Goal: Task Accomplishment & Management: Manage account settings

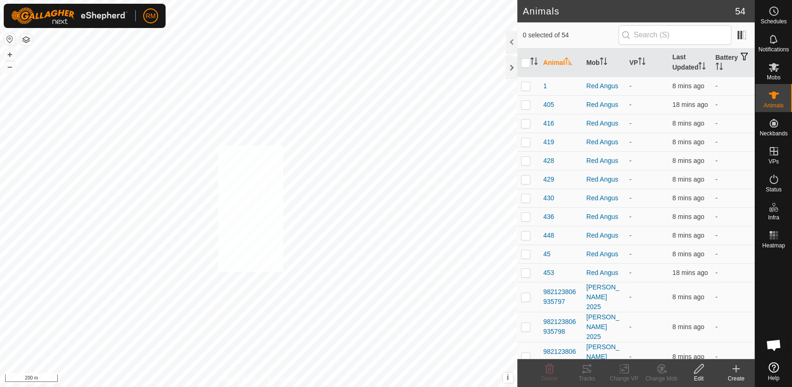
checkbox input "true"
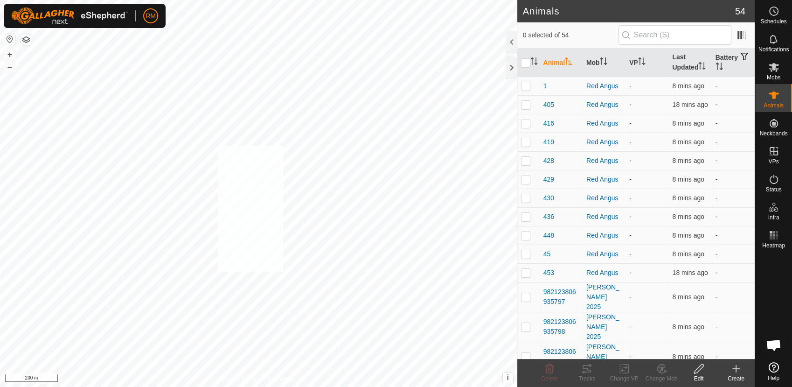
checkbox input "true"
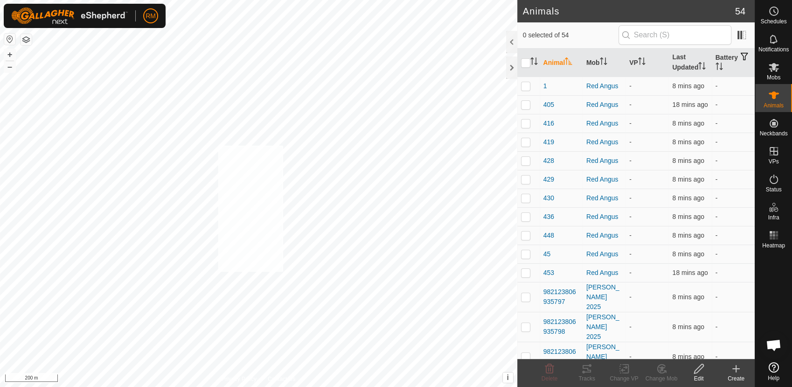
checkbox input "true"
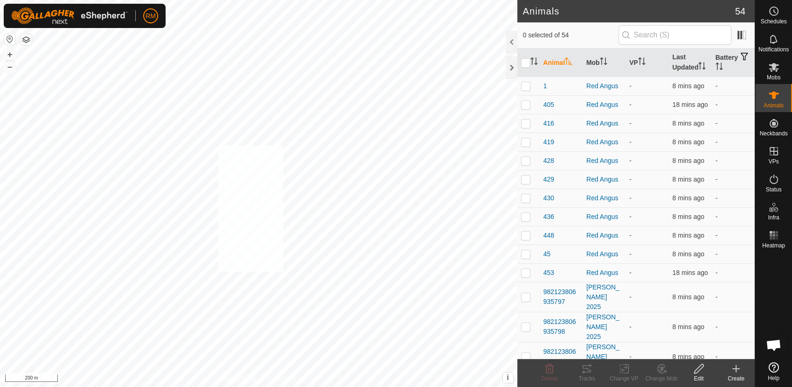
checkbox input "true"
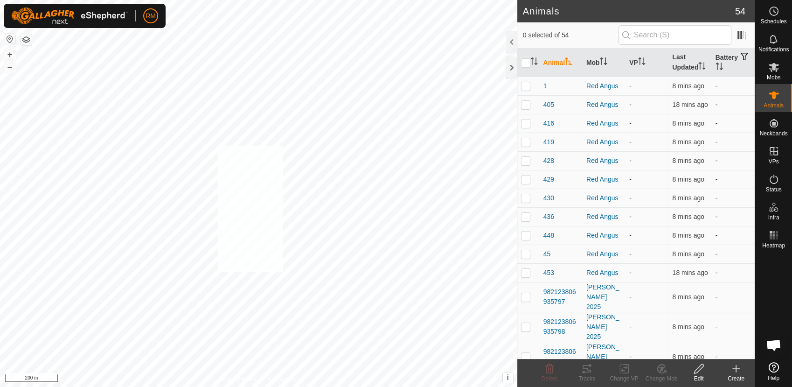
checkbox input "true"
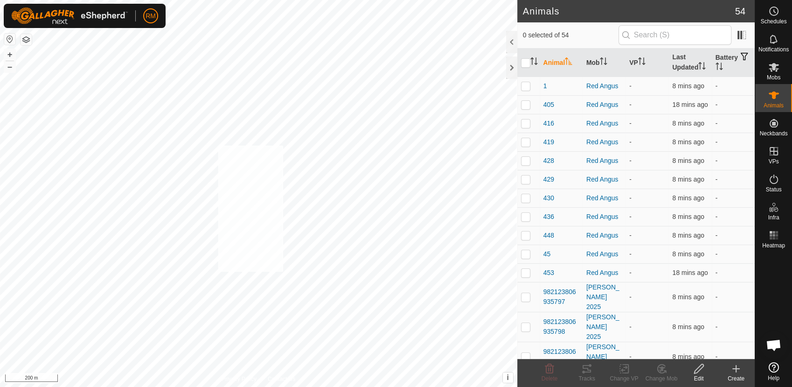
checkbox input "true"
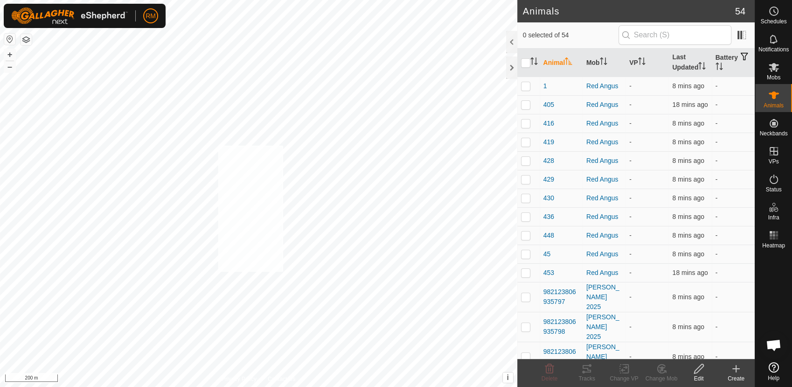
checkbox input "true"
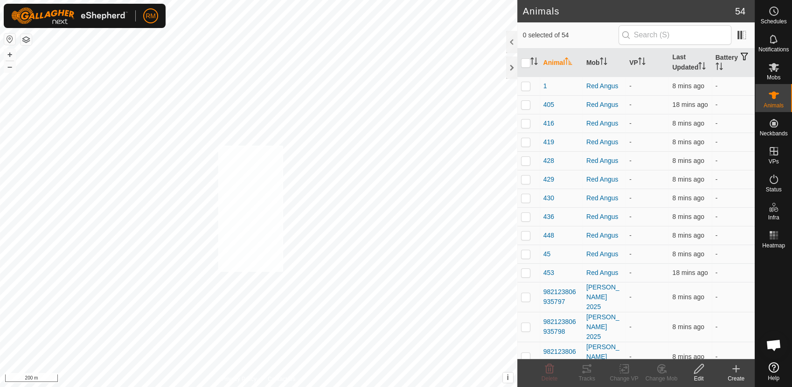
checkbox input "true"
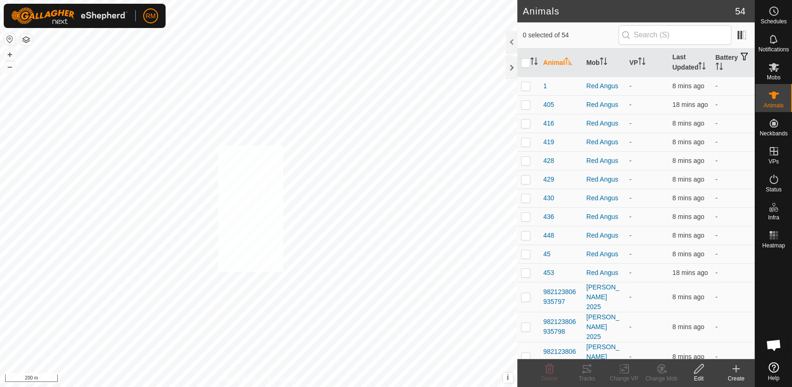
checkbox input "true"
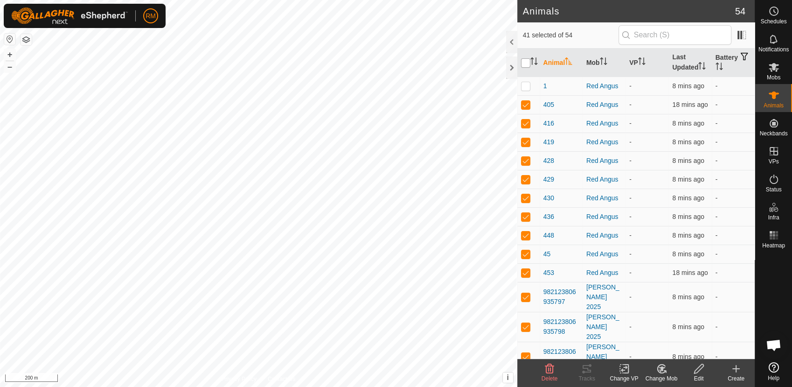
click at [526, 63] on input "checkbox" at bounding box center [525, 62] width 9 height 9
checkbox input "true"
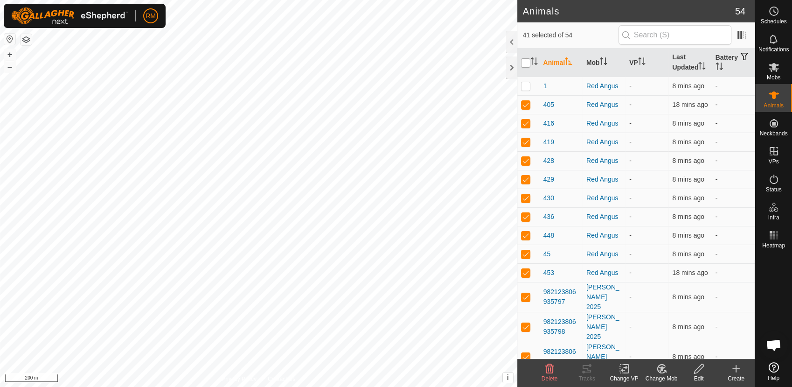
checkbox input "true"
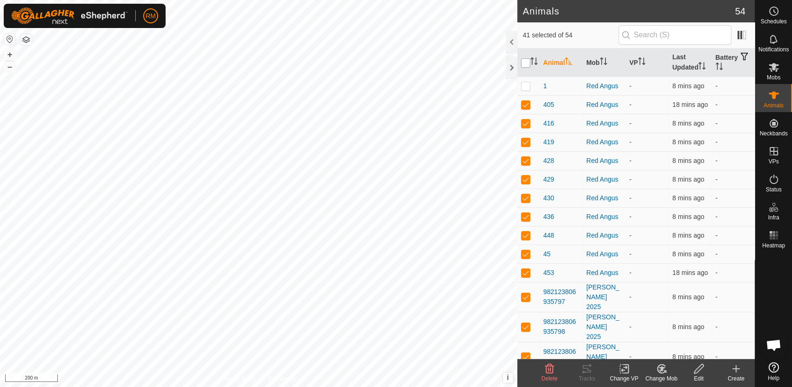
checkbox input "true"
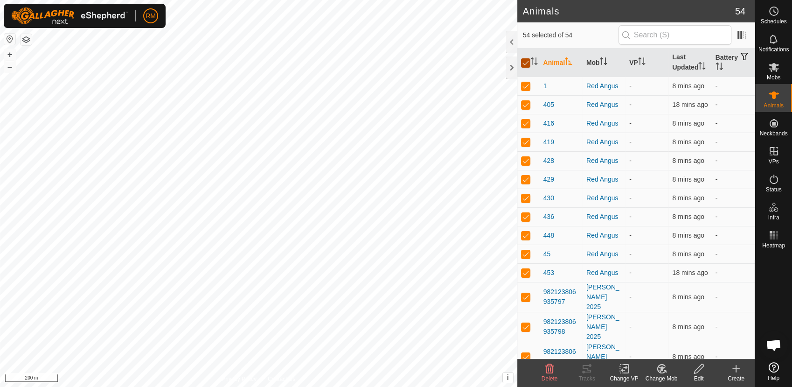
click at [526, 63] on input "checkbox" at bounding box center [525, 62] width 9 height 9
checkbox input "false"
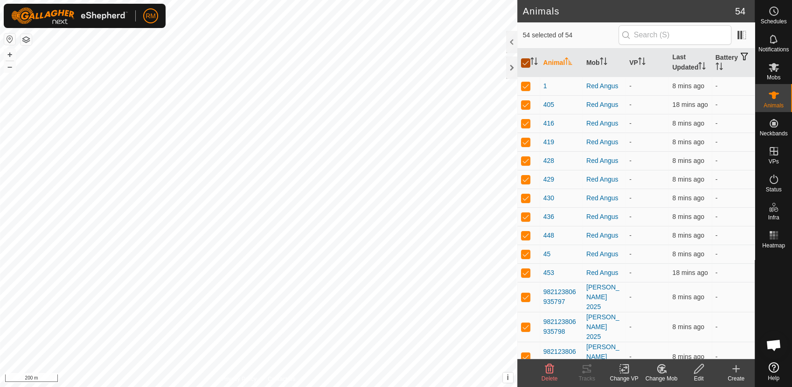
checkbox input "false"
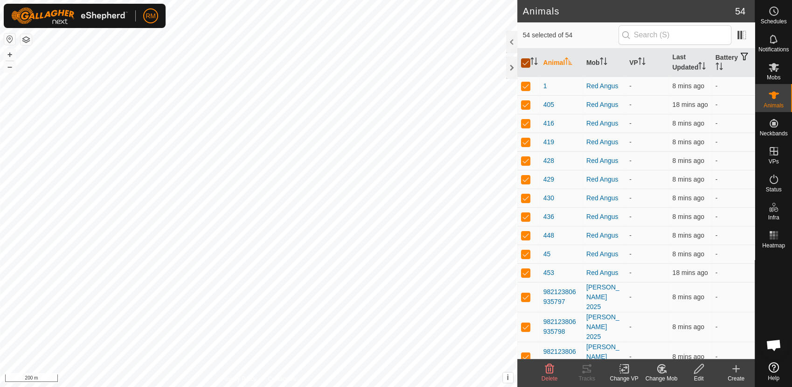
checkbox input "false"
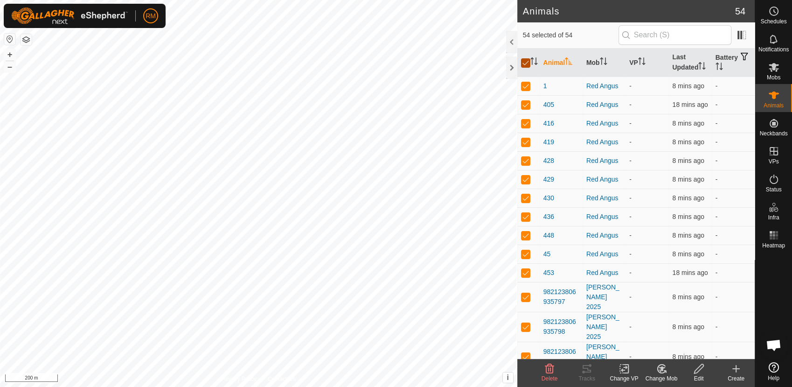
checkbox input "false"
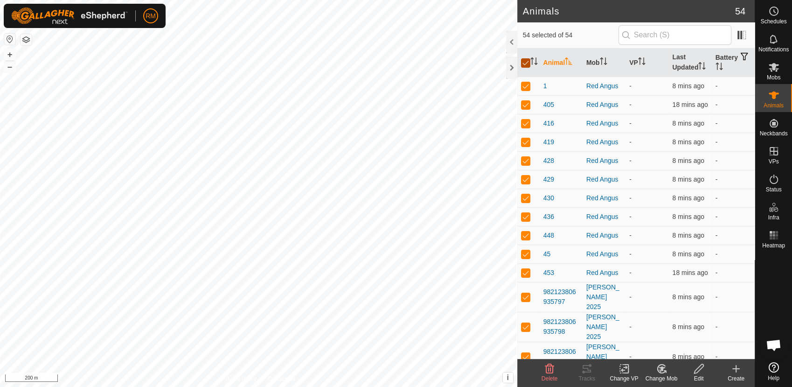
checkbox input "false"
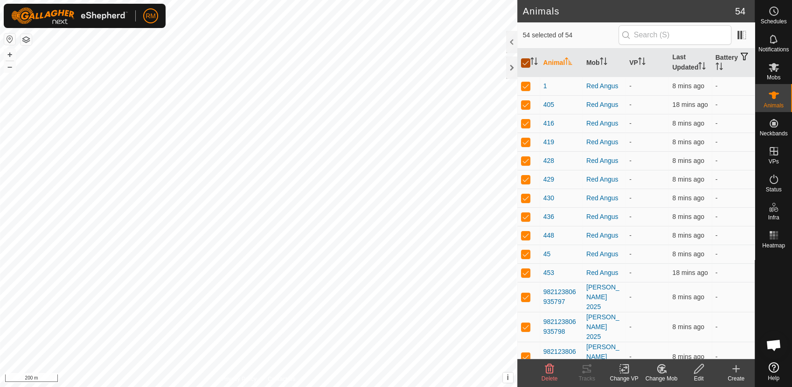
checkbox input "false"
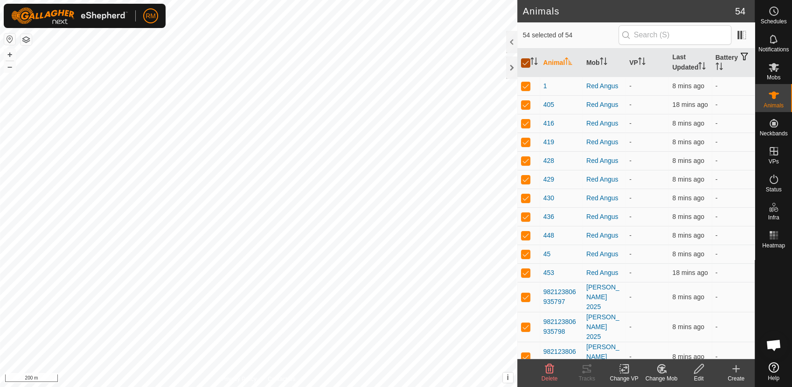
checkbox input "false"
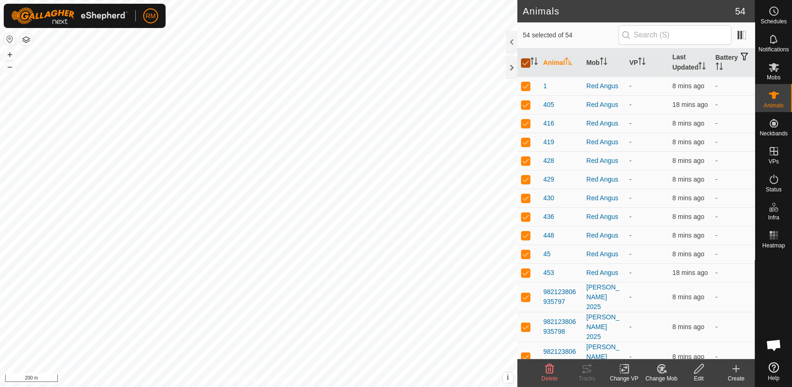
checkbox input "false"
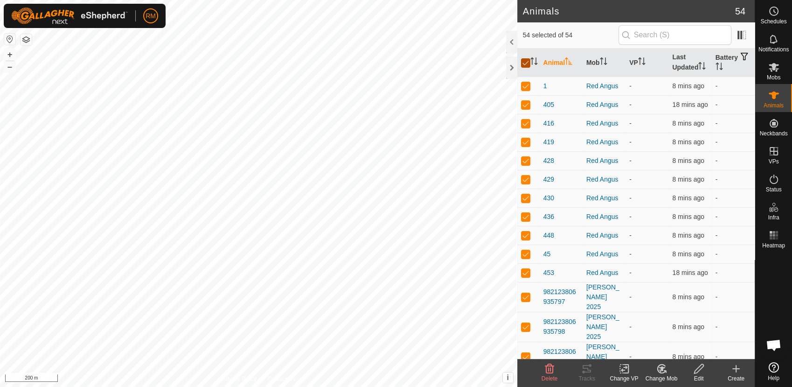
checkbox input "false"
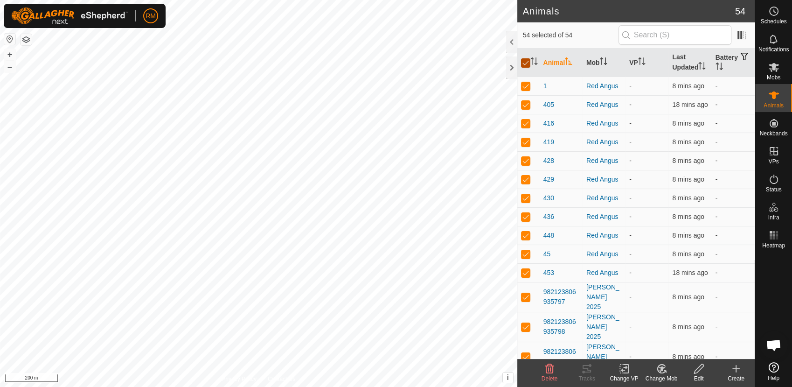
checkbox input "false"
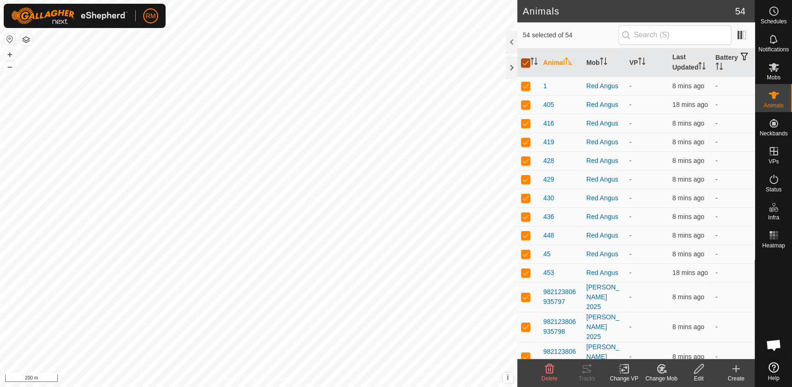
checkbox input "false"
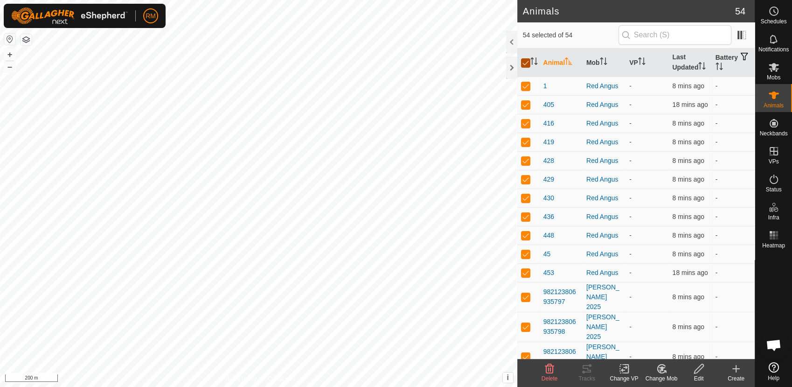
checkbox input "false"
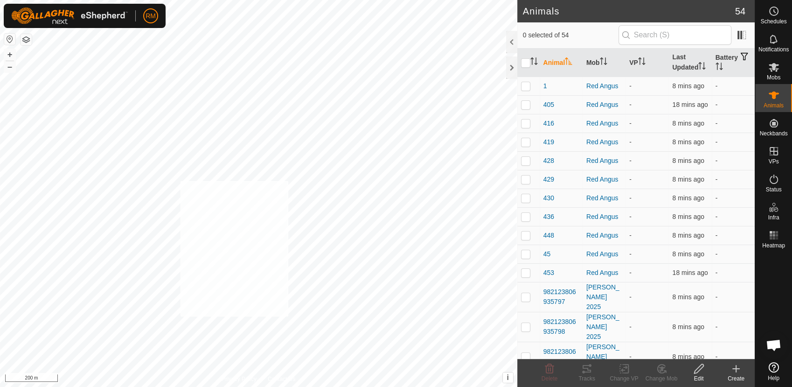
checkbox input "true"
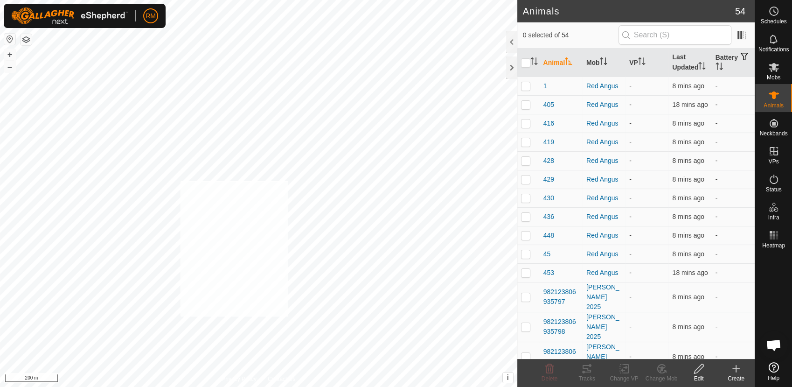
checkbox input "true"
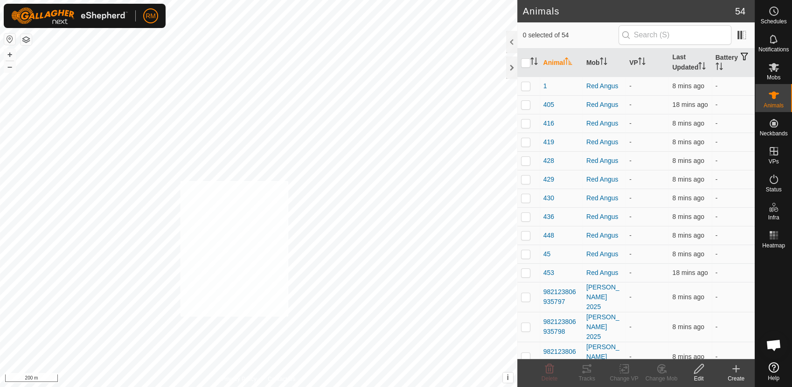
checkbox input "true"
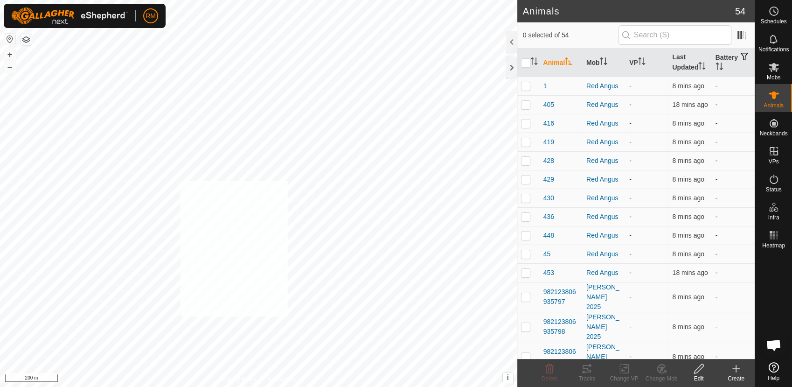
checkbox input "true"
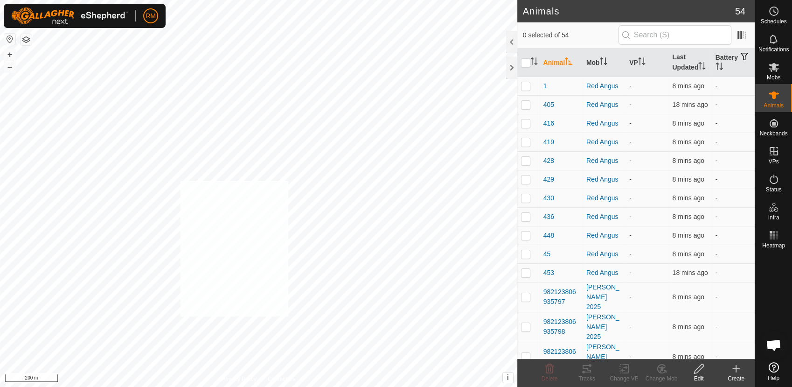
checkbox input "true"
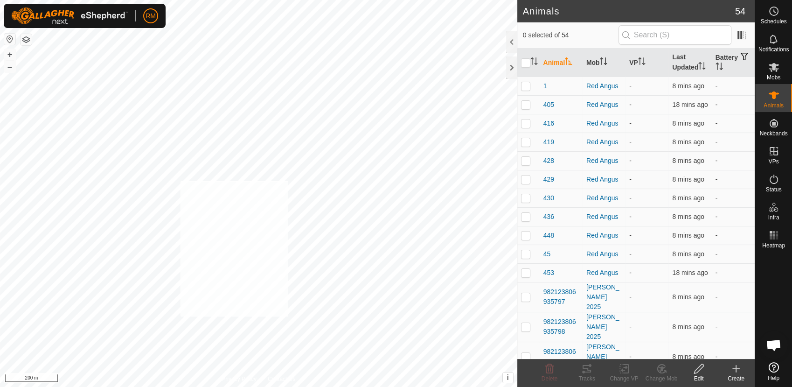
checkbox input "true"
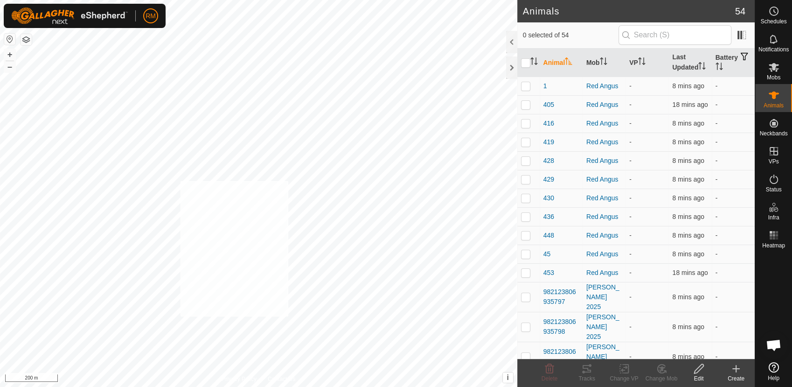
checkbox input "true"
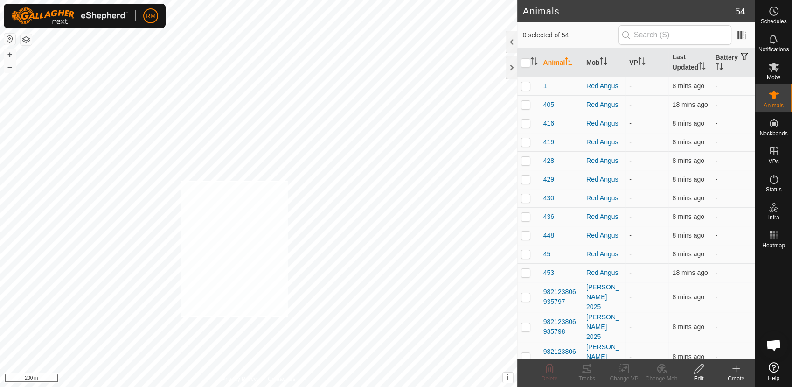
checkbox input "true"
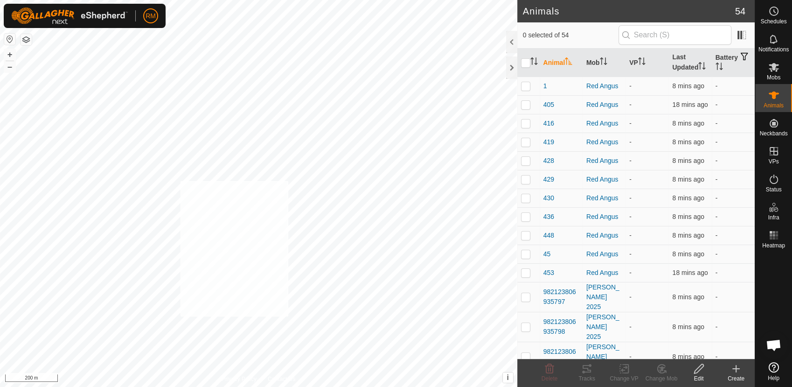
checkbox input "true"
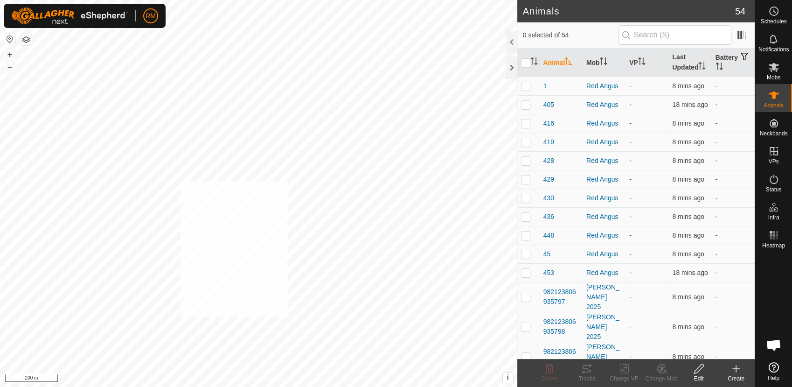
checkbox input "true"
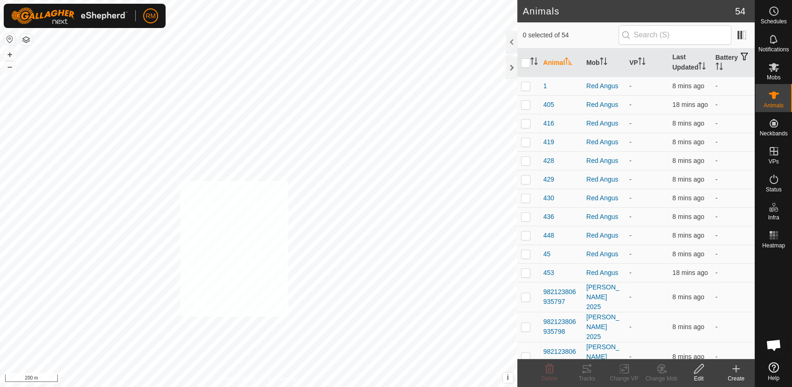
checkbox input "true"
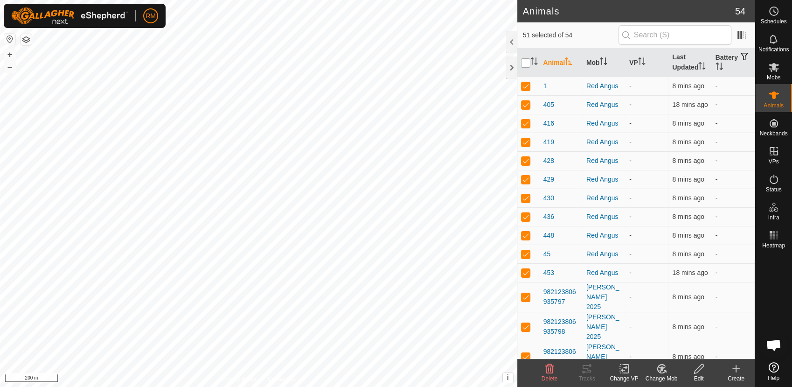
click at [525, 62] on input "checkbox" at bounding box center [525, 62] width 9 height 9
checkbox input "true"
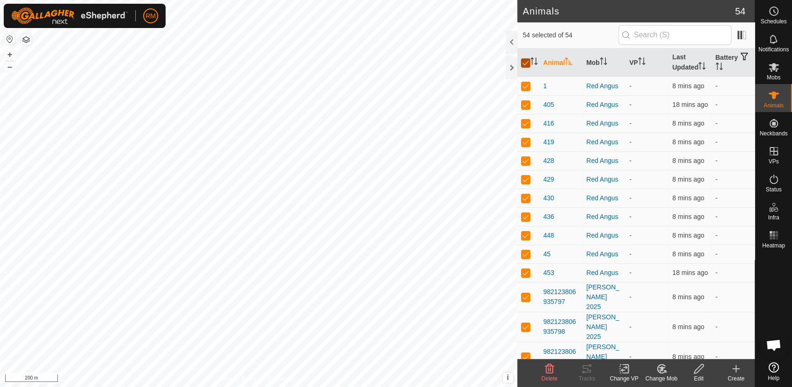
click at [525, 62] on input "checkbox" at bounding box center [525, 62] width 9 height 9
checkbox input "false"
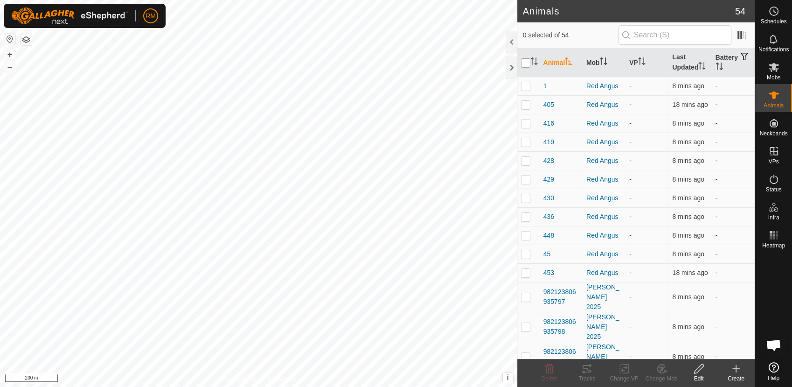
checkbox input "false"
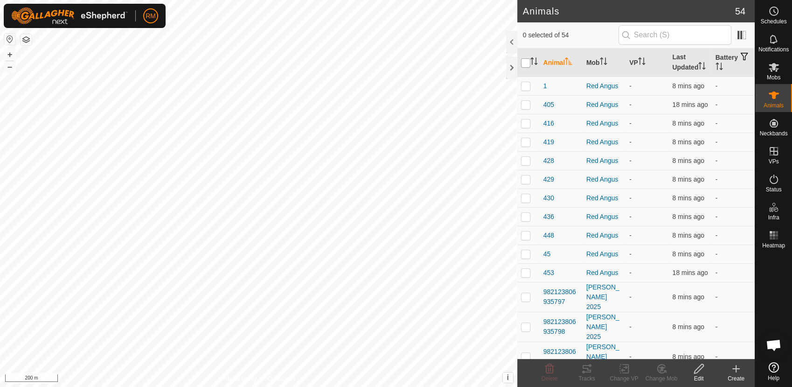
checkbox input "false"
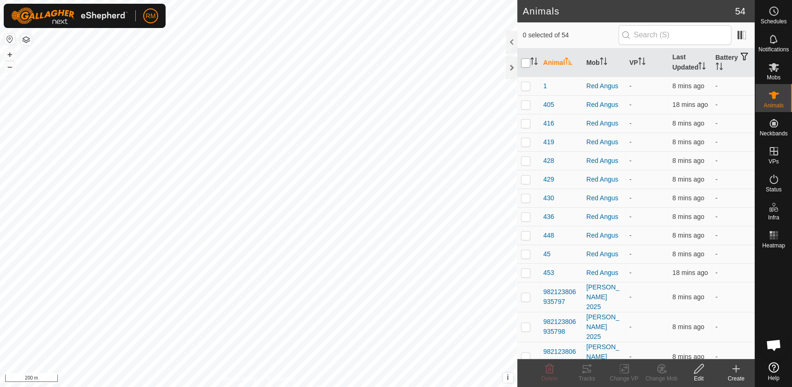
checkbox input "false"
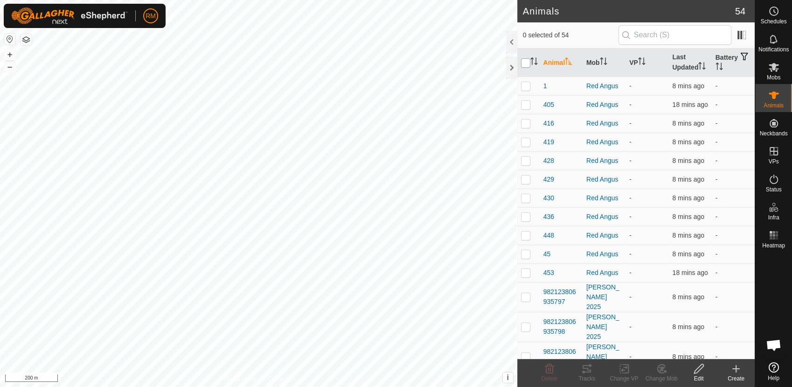
checkbox input "false"
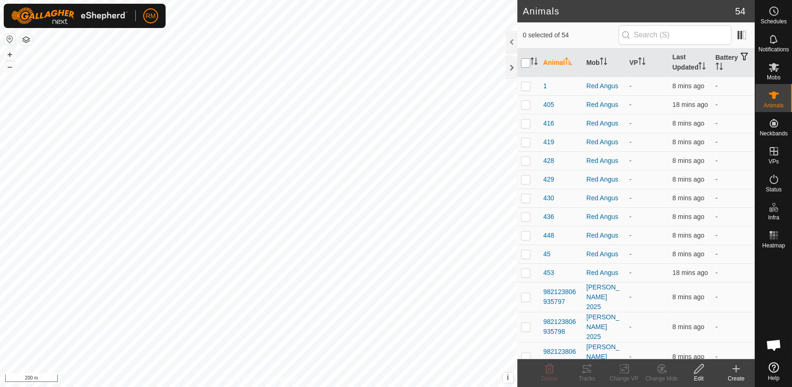
checkbox input "false"
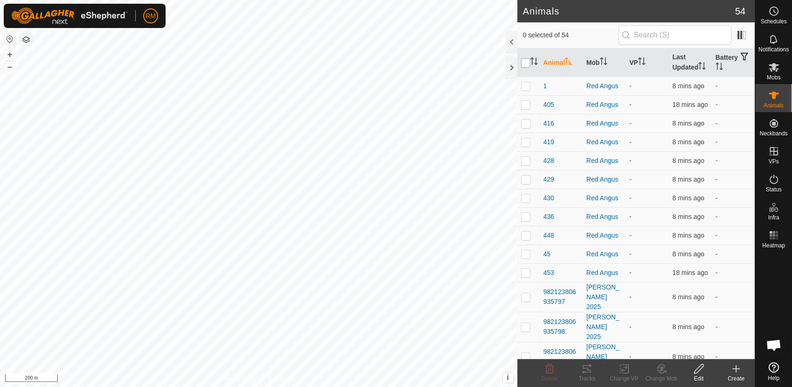
checkbox input "false"
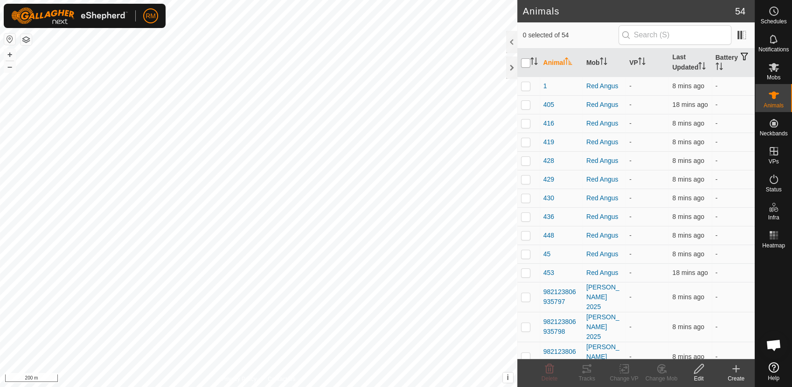
checkbox input "false"
